Goal: Task Accomplishment & Management: Manage account settings

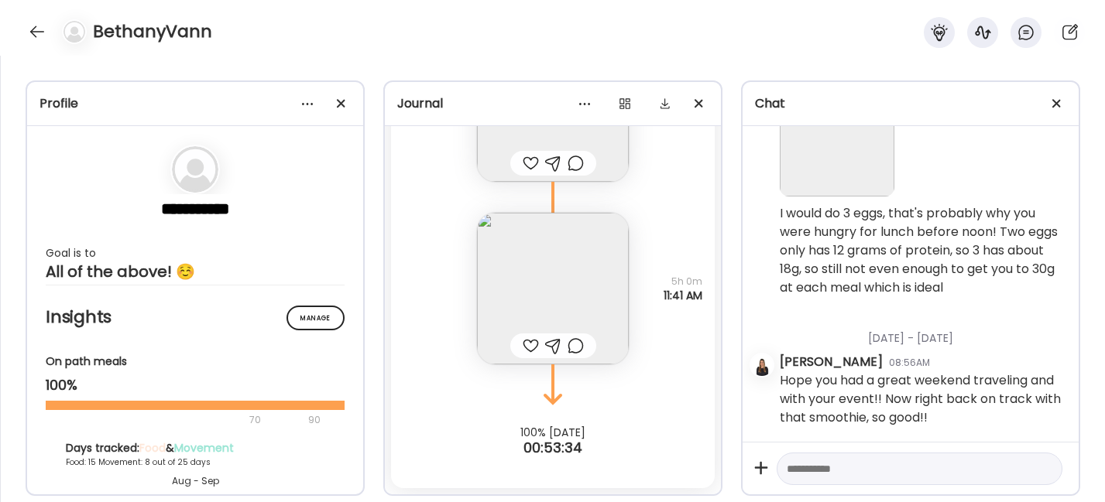
scroll to position [35866, 0]
click at [35, 33] on div at bounding box center [37, 31] width 25 height 25
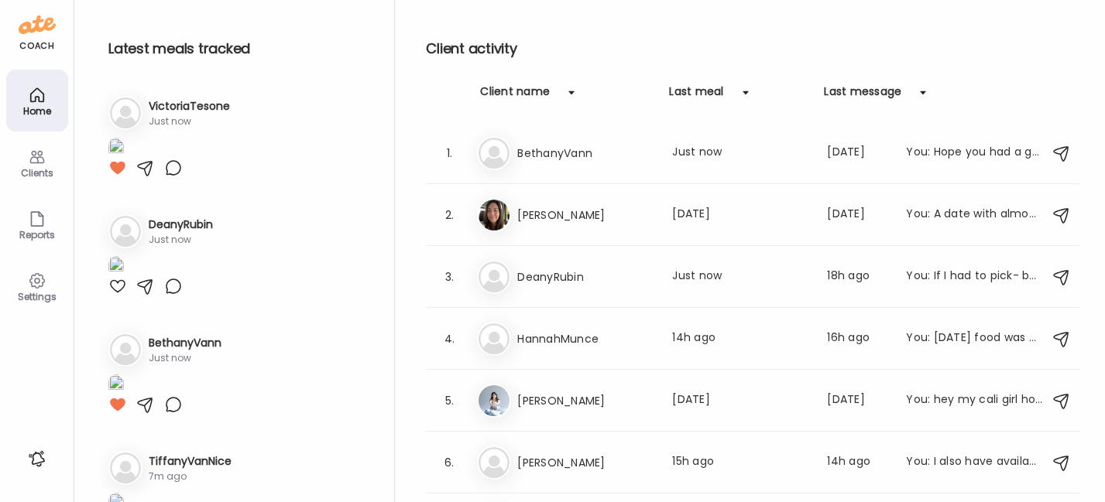
click at [124, 159] on img at bounding box center [115, 148] width 15 height 21
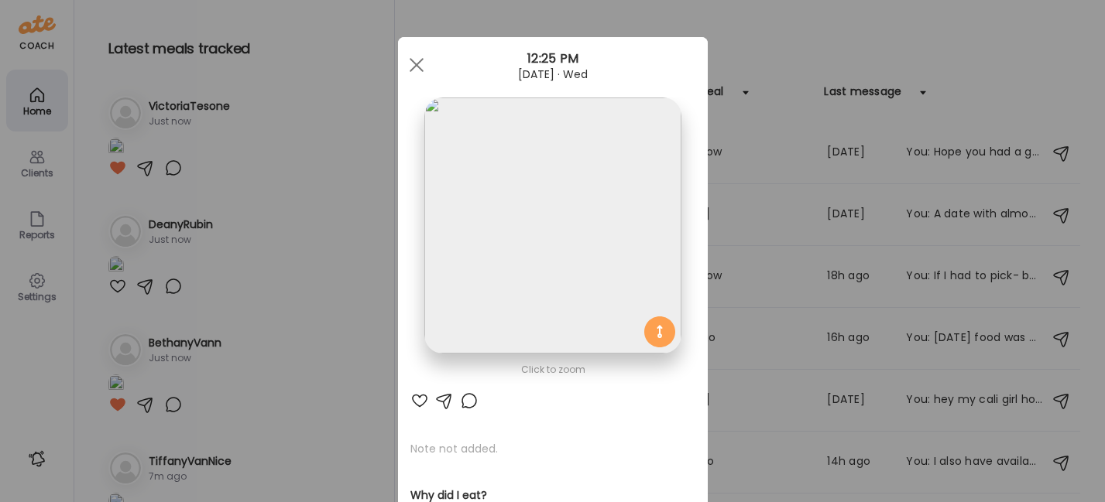
click at [413, 402] on div at bounding box center [419, 401] width 19 height 19
click at [409, 67] on span at bounding box center [416, 65] width 14 height 14
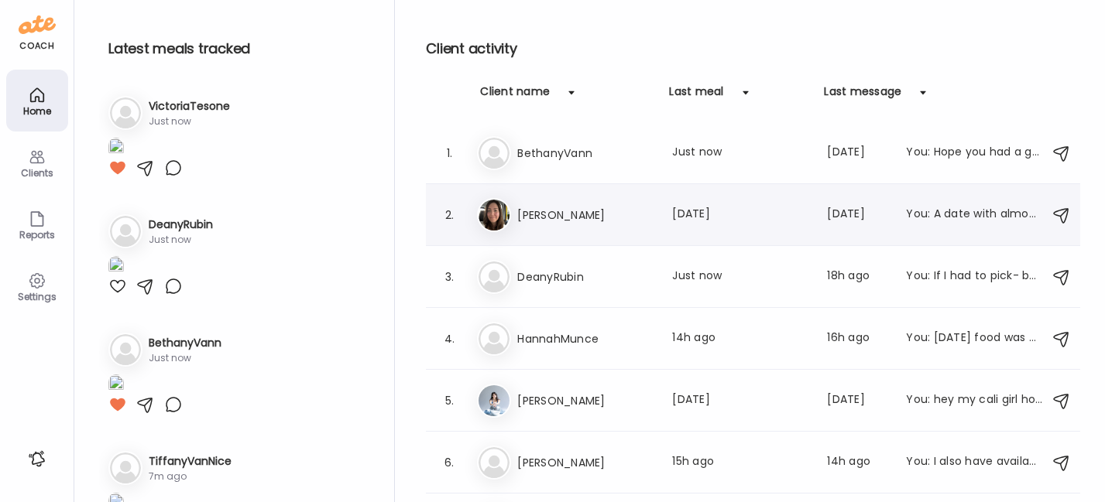
scroll to position [108, 0]
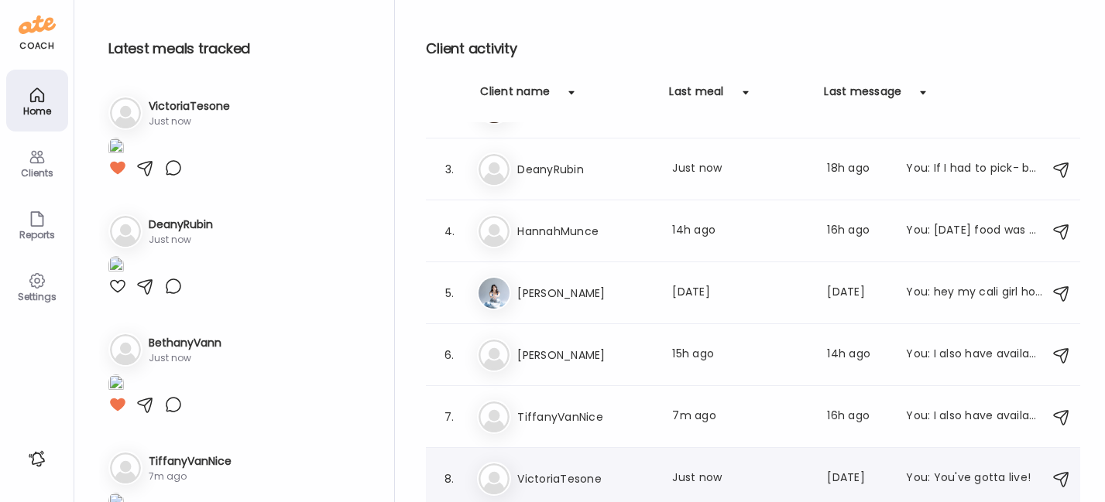
click at [549, 462] on div "Vi VictoriaTesone Last meal: Just now Last message: [DATE] You: You've gotta li…" at bounding box center [755, 479] width 557 height 34
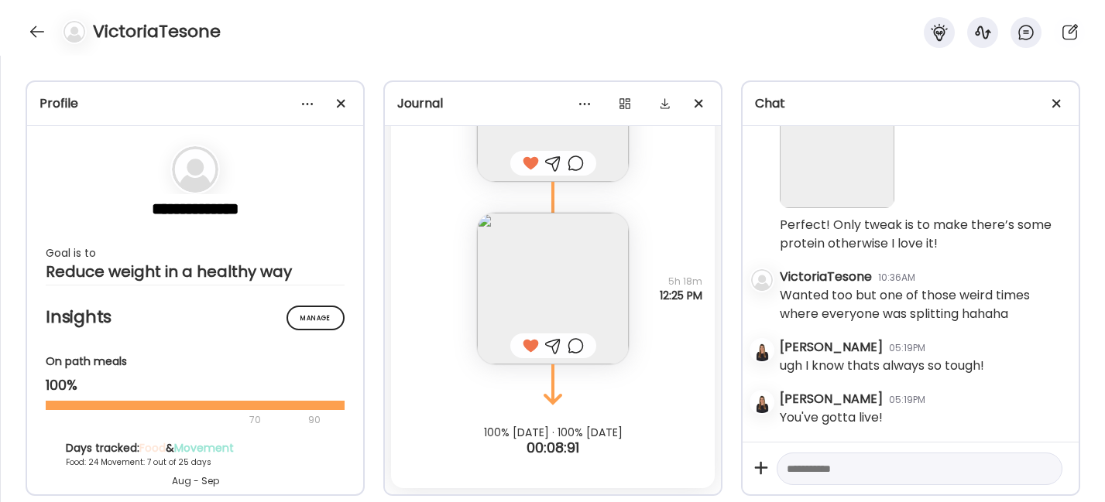
scroll to position [29231, 0]
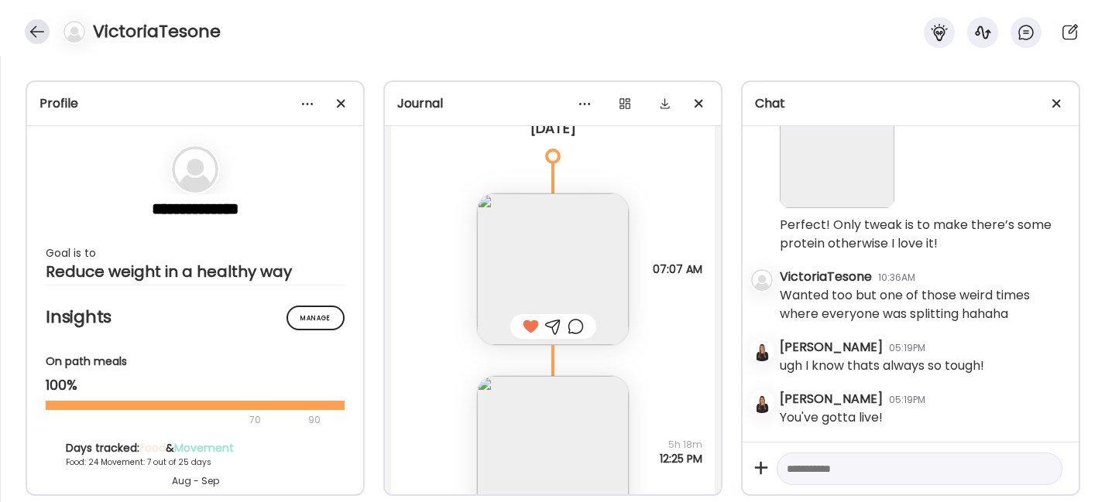
click at [35, 36] on div at bounding box center [37, 31] width 25 height 25
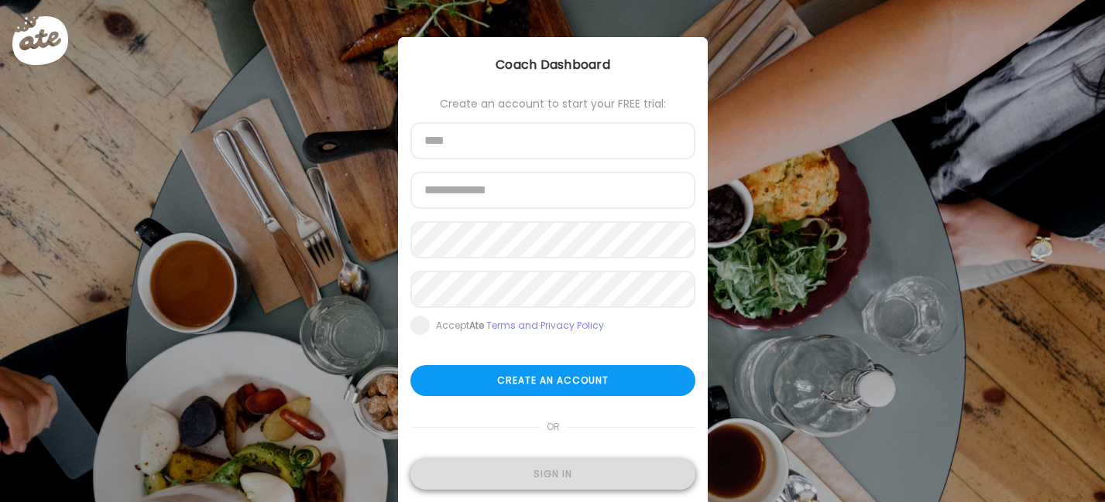
type input "**********"
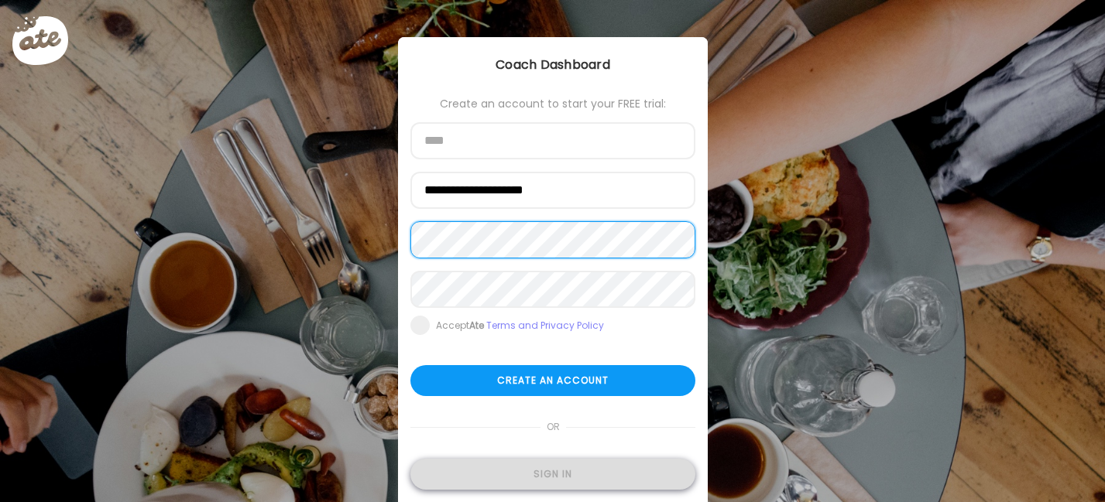
type input "**********"
click at [534, 478] on div "Sign in" at bounding box center [552, 474] width 285 height 31
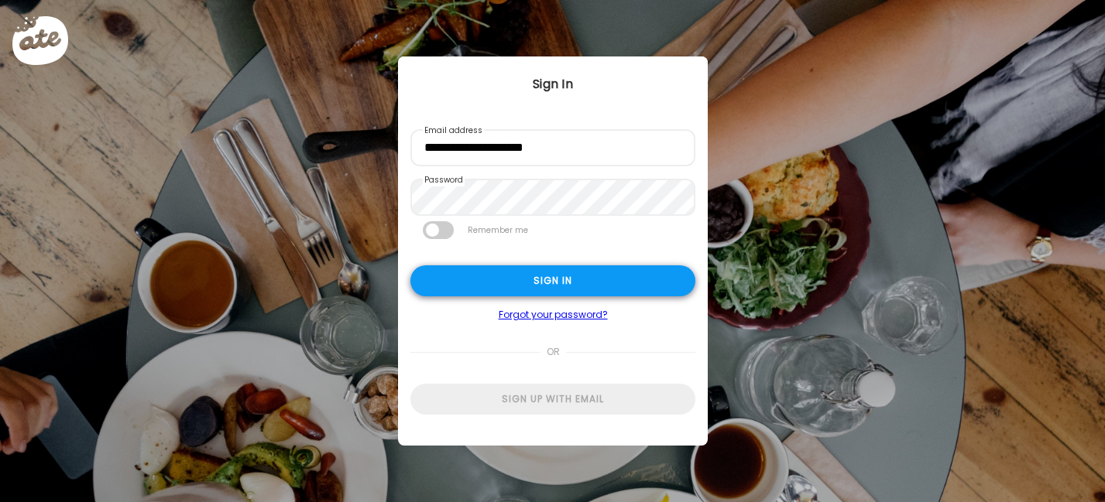
click at [571, 267] on div "Sign in" at bounding box center [552, 281] width 285 height 31
type textarea "**********"
type input "**********"
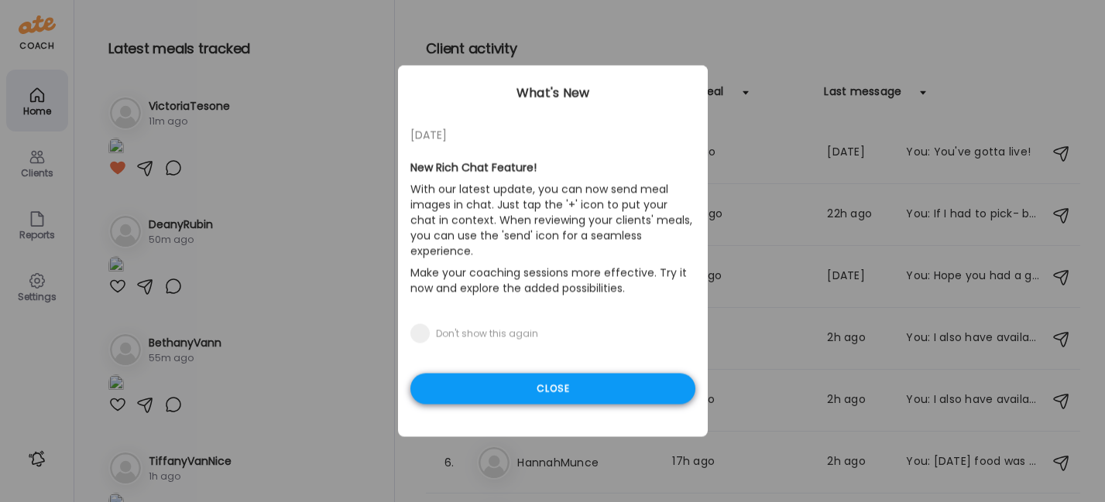
click at [558, 375] on div "Close" at bounding box center [552, 389] width 285 height 31
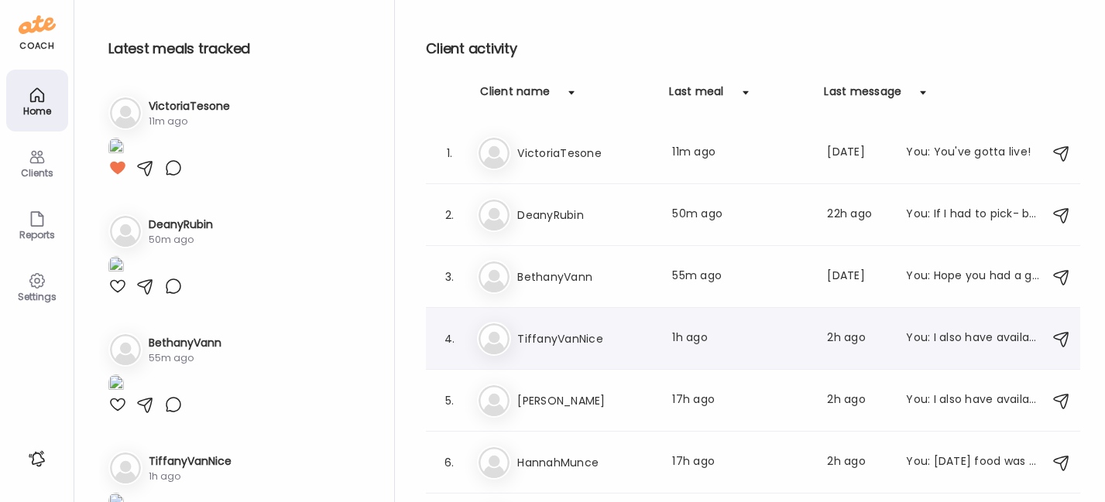
click at [547, 350] on div "Ti TiffanyVanNice Last meal: 1h ago Last message: 2h ago You: I also have avail…" at bounding box center [755, 339] width 557 height 34
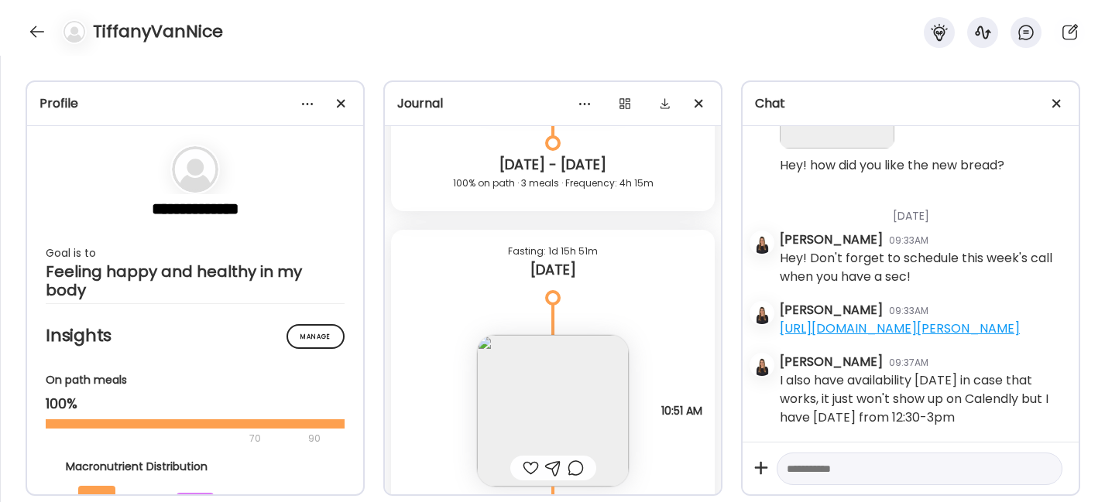
scroll to position [29627, 0]
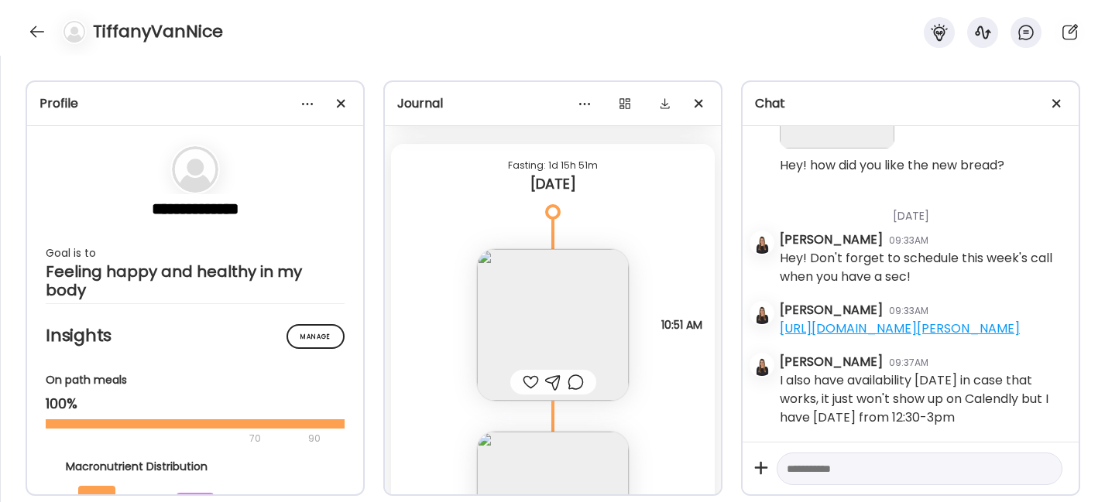
click at [527, 314] on img at bounding box center [553, 325] width 152 height 152
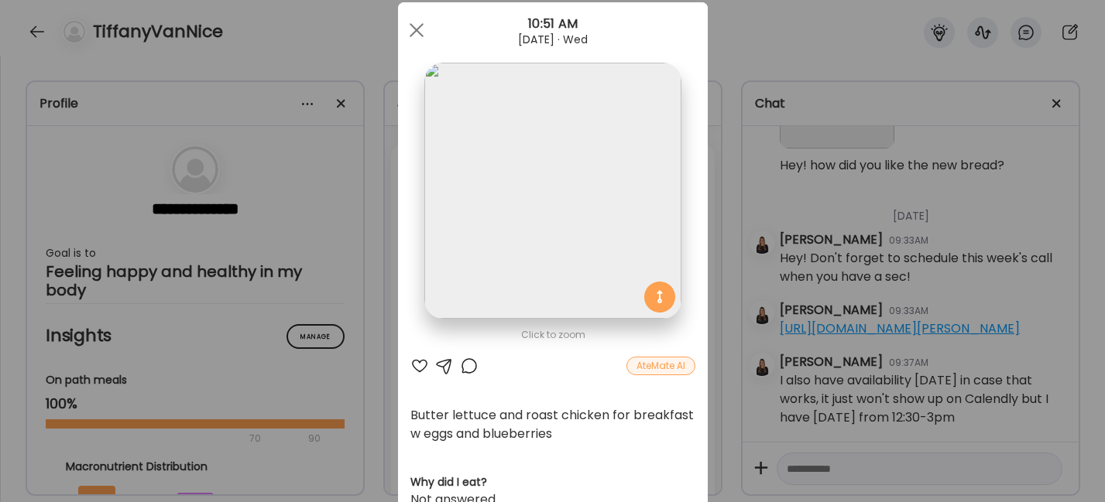
scroll to position [121, 0]
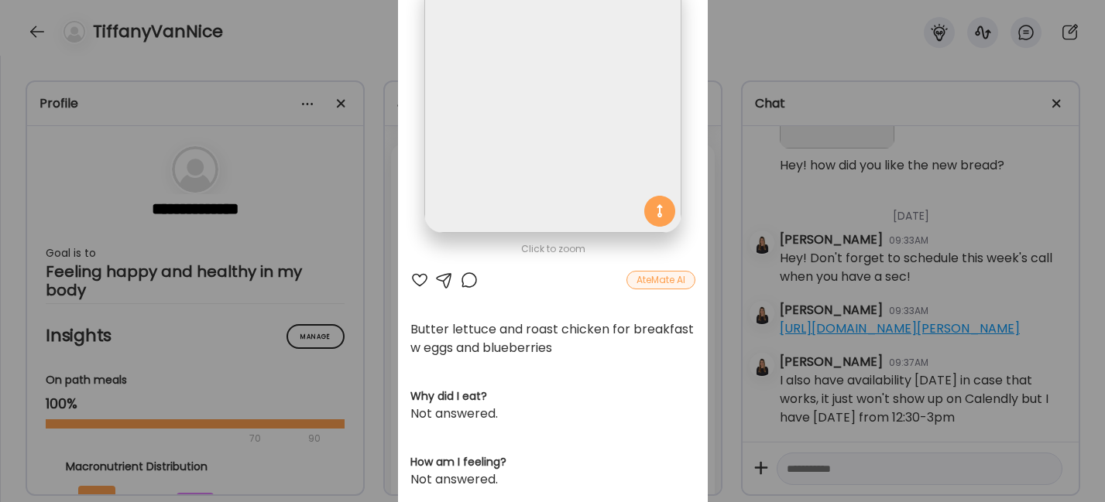
click at [412, 279] on div at bounding box center [419, 280] width 19 height 19
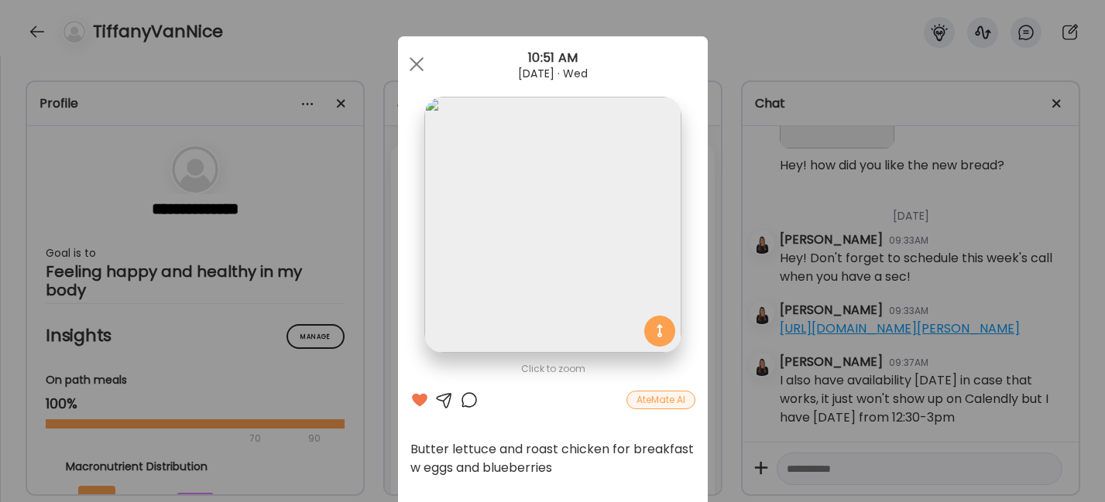
scroll to position [0, 0]
click at [409, 63] on span at bounding box center [416, 65] width 14 height 14
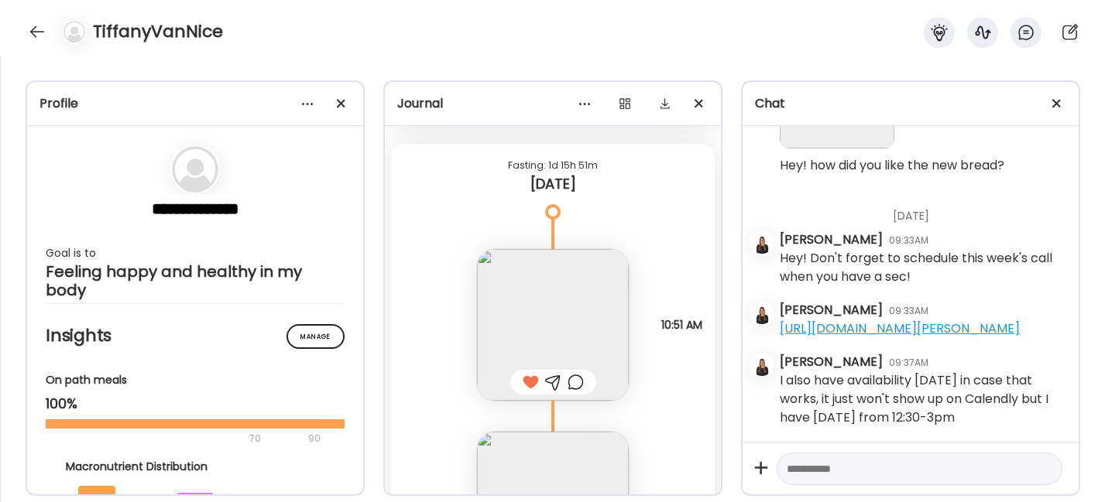
scroll to position [29846, 0]
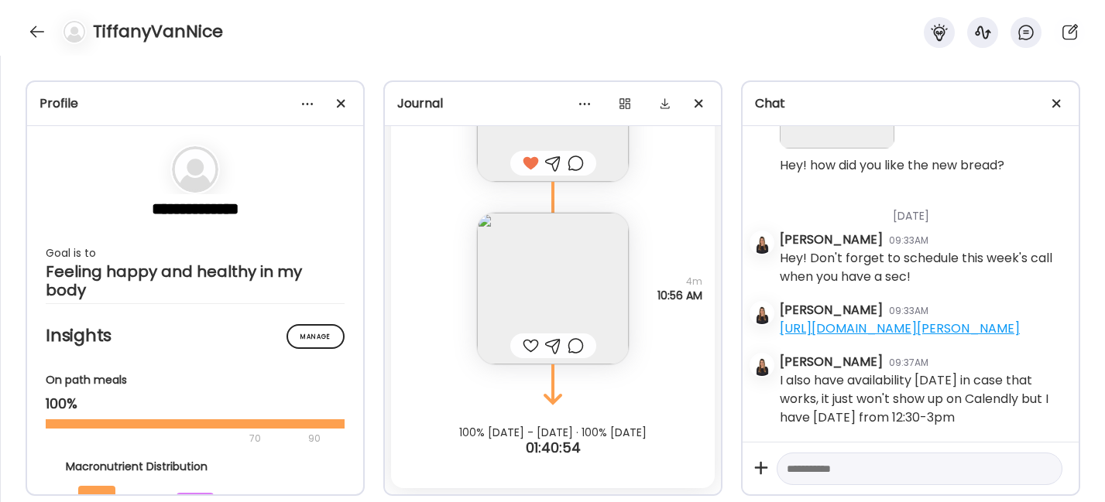
click at [533, 280] on img at bounding box center [553, 289] width 152 height 152
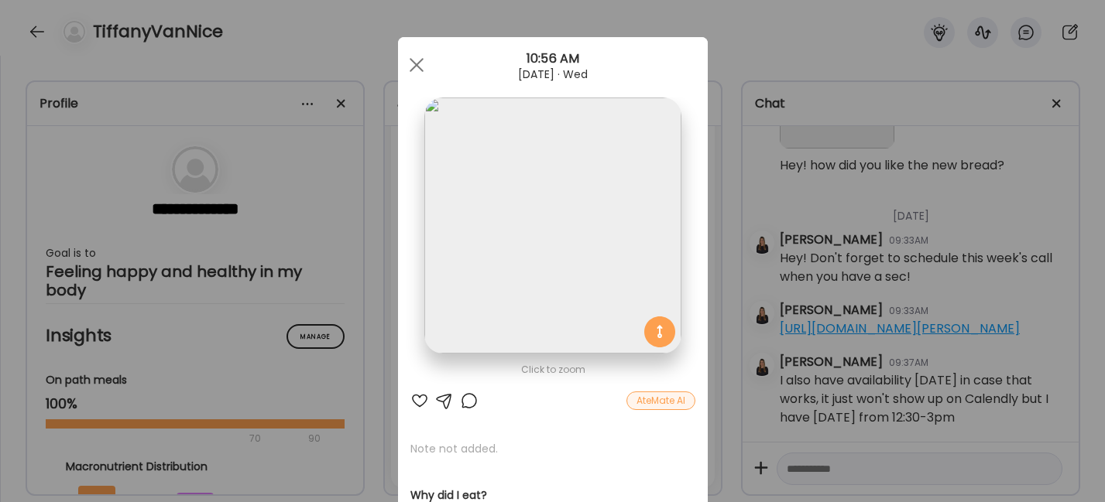
click at [411, 401] on div at bounding box center [419, 401] width 19 height 19
click at [412, 59] on div at bounding box center [416, 65] width 31 height 31
